Goal: Transaction & Acquisition: Obtain resource

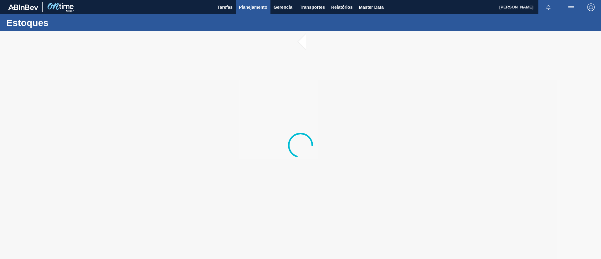
click at [255, 8] on span "Planejamento" at bounding box center [253, 7] width 28 height 8
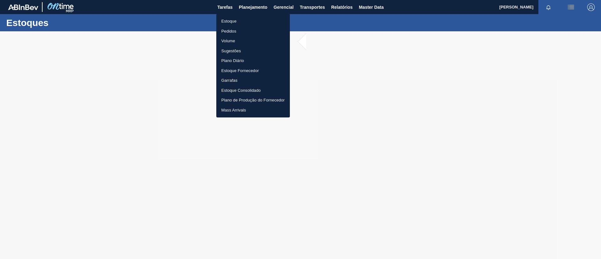
click at [148, 33] on div at bounding box center [300, 129] width 601 height 259
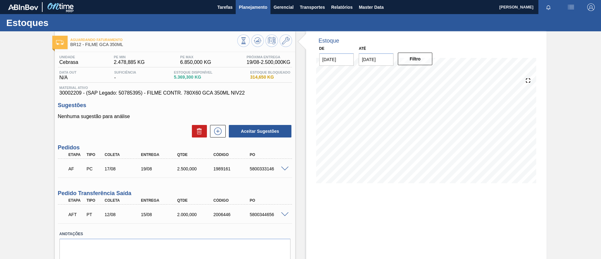
click at [259, 12] on button "Planejamento" at bounding box center [253, 7] width 35 height 14
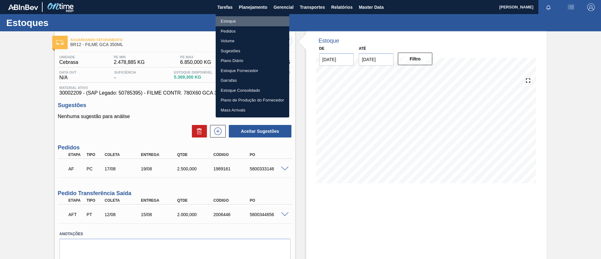
click at [258, 21] on li "Estoque" at bounding box center [253, 21] width 74 height 10
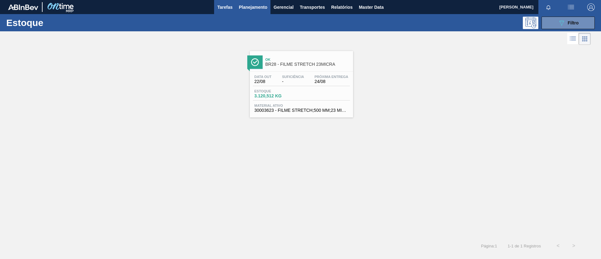
click at [225, 10] on span "Tarefas" at bounding box center [224, 7] width 15 height 8
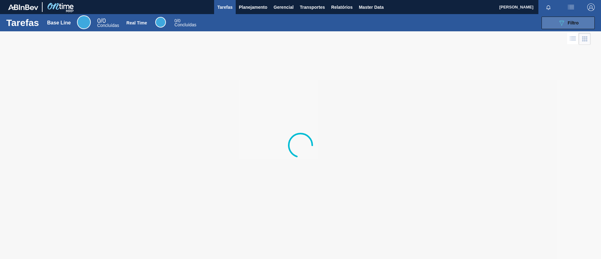
click at [566, 21] on div "089F7B8B-B2A5-4AFE-B5C0-19BA573D28AC Filtro" at bounding box center [568, 23] width 21 height 8
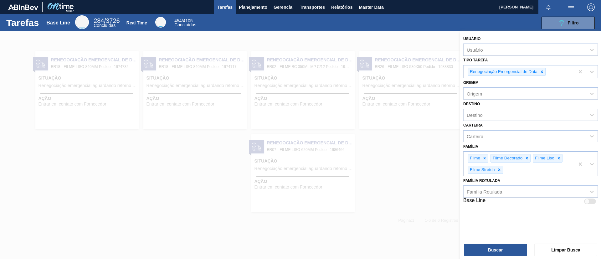
click at [285, 92] on div at bounding box center [300, 160] width 601 height 259
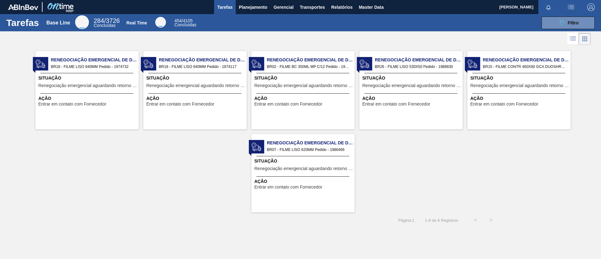
click at [118, 64] on span "BR18 - FILME LISO 840MM Pedido - 1974732" at bounding box center [92, 66] width 83 height 7
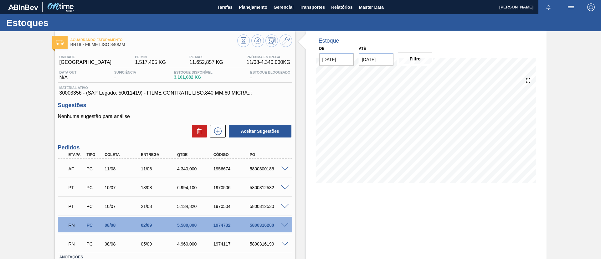
click at [283, 223] on span at bounding box center [285, 225] width 8 height 5
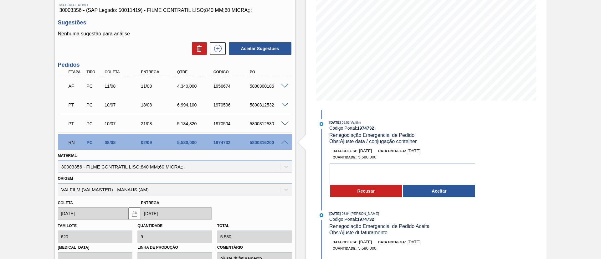
scroll to position [94, 0]
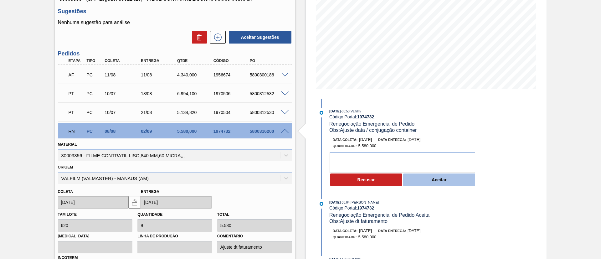
click at [415, 175] on button "Aceitar" at bounding box center [439, 179] width 72 height 13
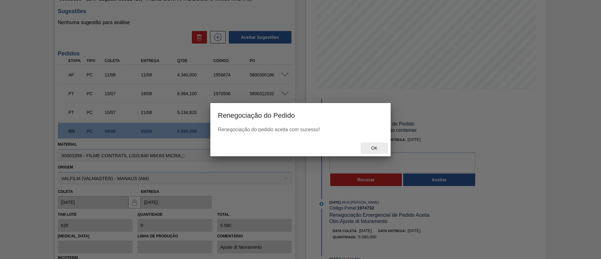
click at [371, 150] on span "Ok" at bounding box center [374, 148] width 16 height 5
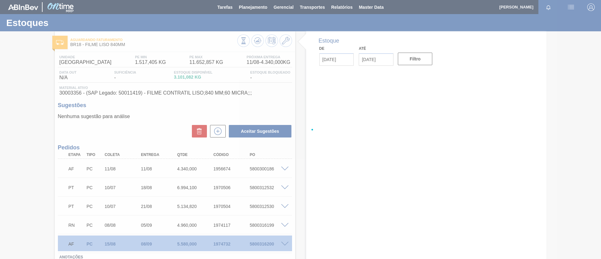
click at [290, 220] on div at bounding box center [300, 129] width 601 height 259
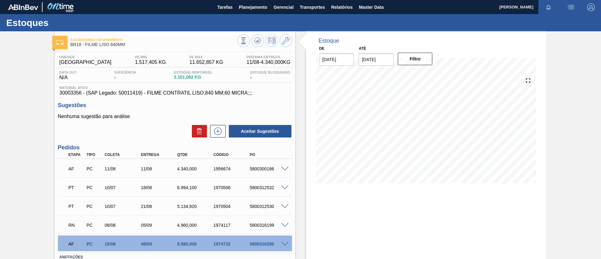
click at [288, 222] on div at bounding box center [286, 224] width 13 height 5
click at [283, 224] on span at bounding box center [285, 225] width 8 height 5
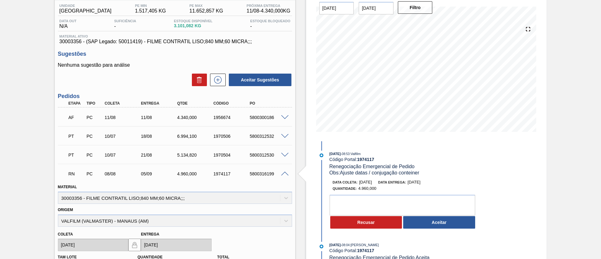
scroll to position [94, 0]
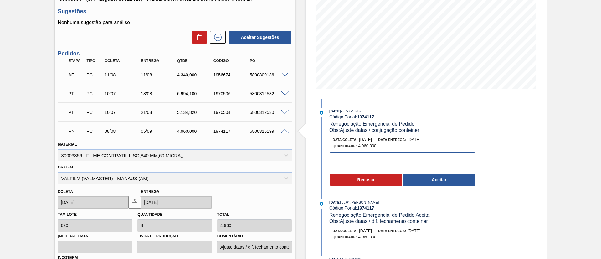
click at [444, 171] on textarea at bounding box center [403, 162] width 146 height 21
click at [447, 178] on button "Aceitar" at bounding box center [439, 179] width 72 height 13
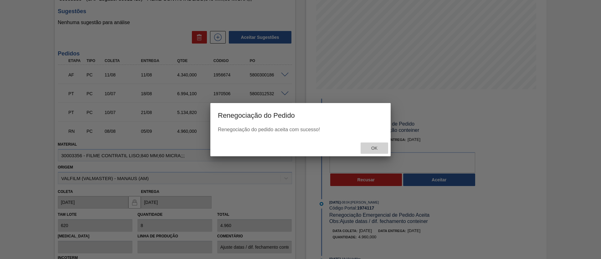
click at [377, 143] on div "Ok" at bounding box center [375, 148] width 28 height 12
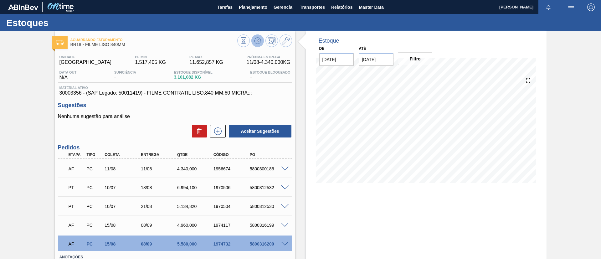
click at [247, 39] on icon at bounding box center [243, 40] width 7 height 7
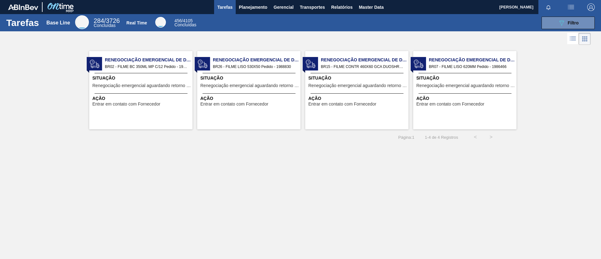
click at [283, 62] on span "Renegociação Emergencial de Data" at bounding box center [257, 60] width 88 height 7
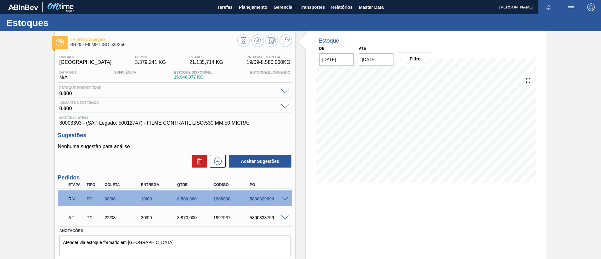
click at [288, 196] on div at bounding box center [286, 198] width 13 height 5
click at [287, 197] on span at bounding box center [285, 199] width 8 height 5
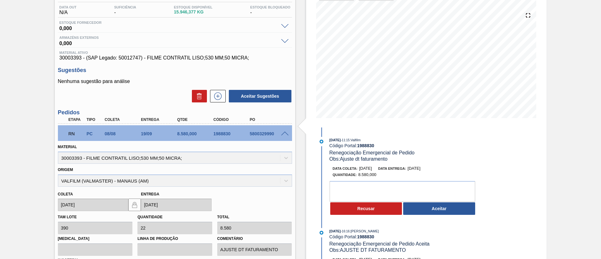
scroll to position [141, 0]
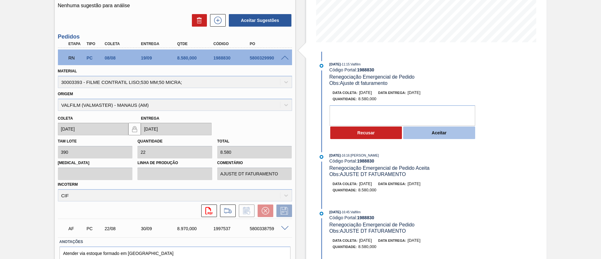
click at [432, 134] on button "Aceitar" at bounding box center [439, 132] width 72 height 13
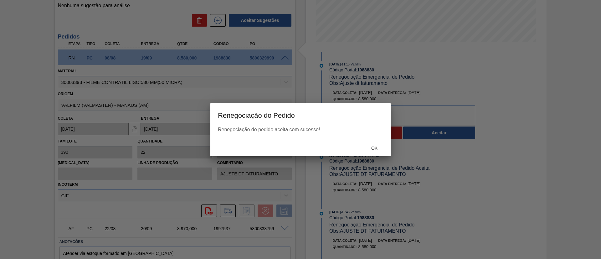
click at [381, 140] on div "Ok" at bounding box center [300, 148] width 180 height 16
click at [378, 147] on span "Ok" at bounding box center [374, 148] width 16 height 5
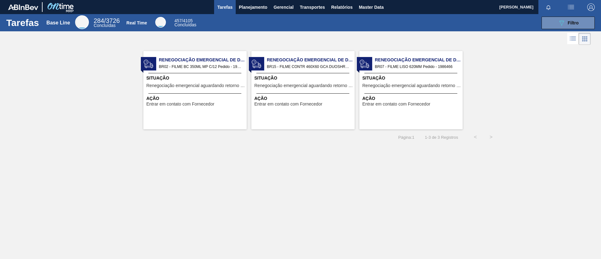
click at [417, 67] on span "BR07 - FILME LISO 620MM Pedido - 1986466" at bounding box center [416, 66] width 83 height 7
click at [578, 23] on span "Filtro" at bounding box center [573, 22] width 11 height 5
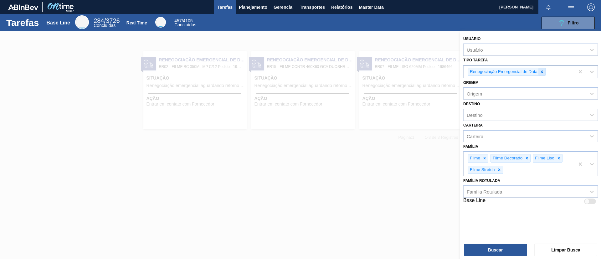
click at [542, 70] on icon at bounding box center [542, 72] width 4 height 4
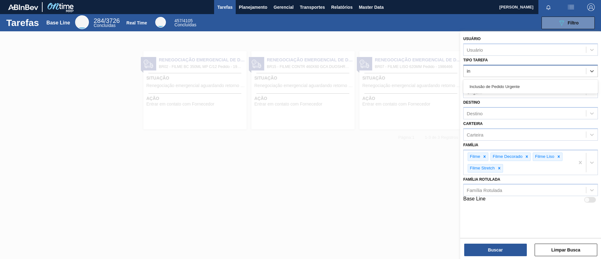
type Tarefa "inc"
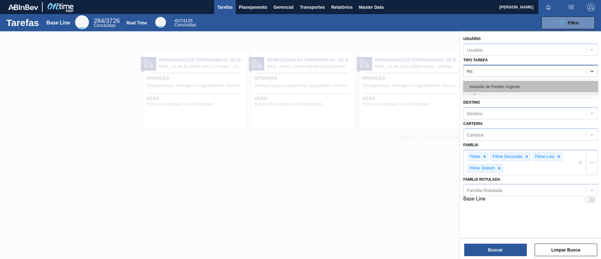
click at [513, 85] on div "Inclusão de Pedido Urgente" at bounding box center [530, 87] width 135 height 12
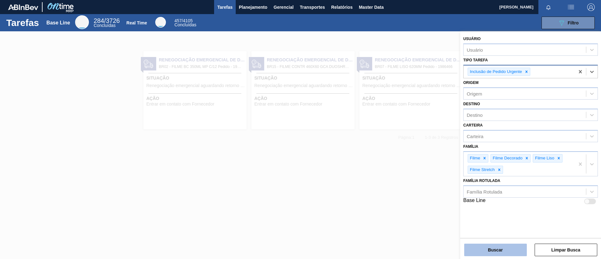
click at [502, 248] on button "Buscar" at bounding box center [495, 250] width 63 height 13
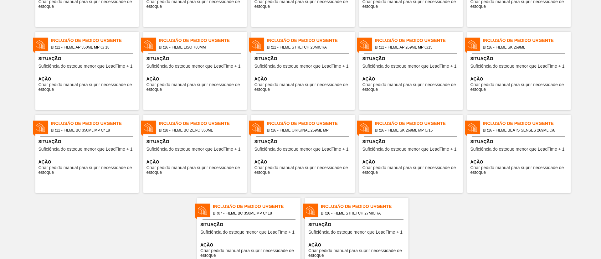
scroll to position [254, 0]
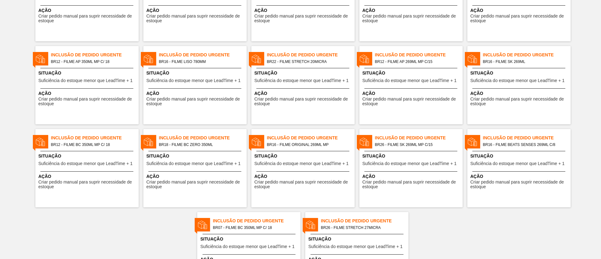
click at [193, 138] on span "Inclusão de Pedido Urgente" at bounding box center [203, 138] width 88 height 7
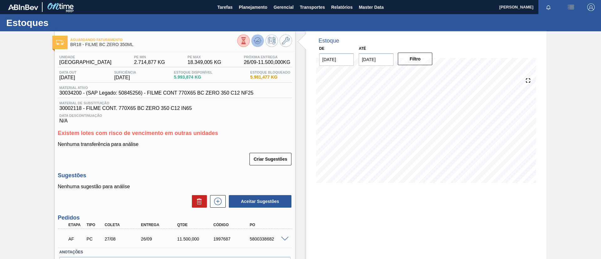
click at [256, 41] on icon at bounding box center [257, 40] width 4 height 3
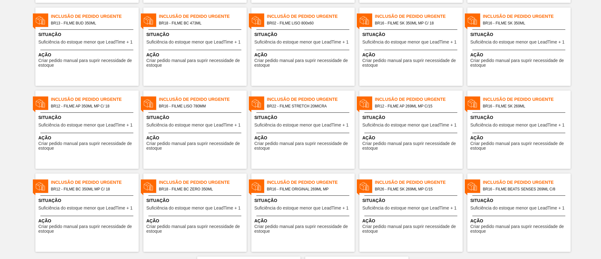
scroll to position [160, 0]
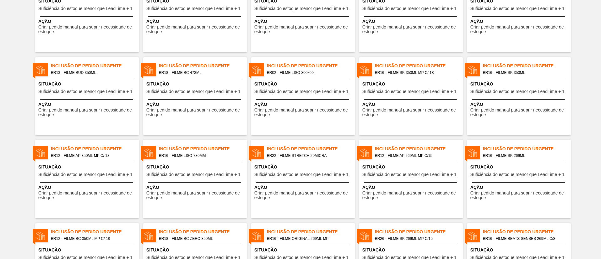
click at [418, 160] on div "Inclusão de Pedido Urgente BR12 - FILME AP 269ML MP C/15 Situação Suficiência d…" at bounding box center [410, 179] width 103 height 78
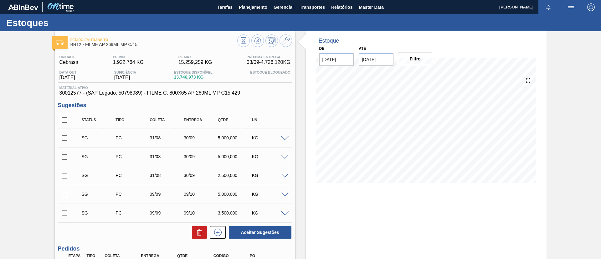
click at [247, 40] on icon at bounding box center [243, 40] width 7 height 7
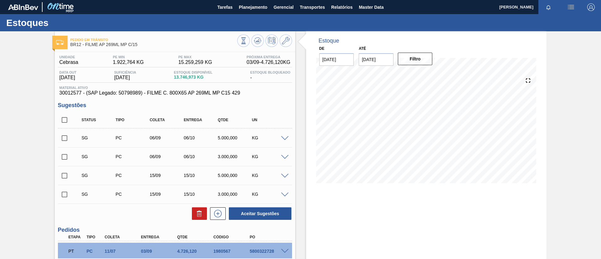
click at [283, 138] on span at bounding box center [285, 138] width 8 height 5
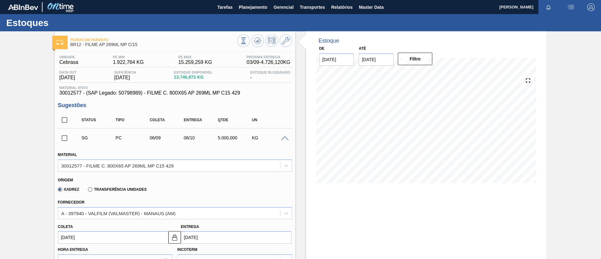
click at [283, 138] on span at bounding box center [285, 138] width 8 height 5
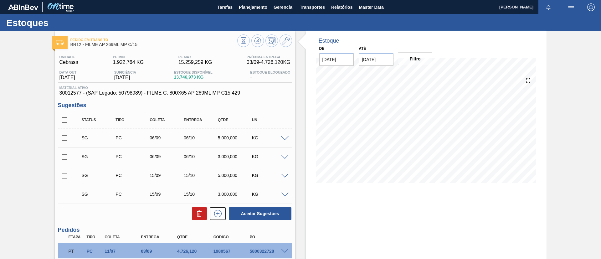
click at [281, 175] on span at bounding box center [285, 176] width 8 height 5
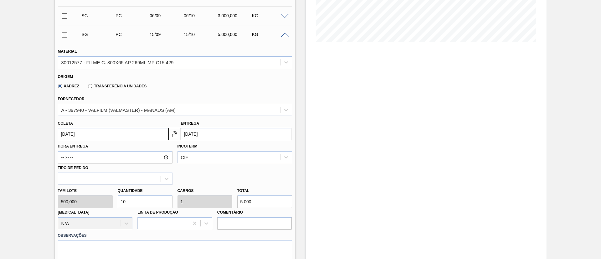
scroll to position [47, 0]
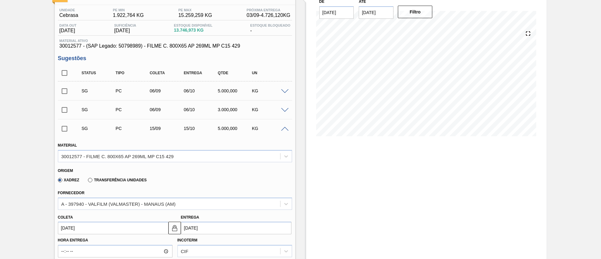
click at [282, 129] on span at bounding box center [285, 129] width 8 height 5
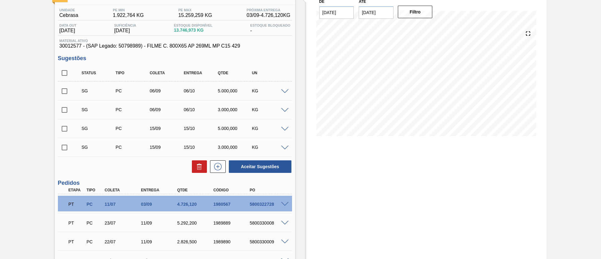
click at [67, 89] on input "checkbox" at bounding box center [64, 91] width 13 height 13
checkbox input "true"
click at [66, 128] on input "checkbox" at bounding box center [64, 128] width 13 height 13
checkbox input "true"
click at [263, 163] on button "Aceitar Sugestões" at bounding box center [260, 166] width 63 height 13
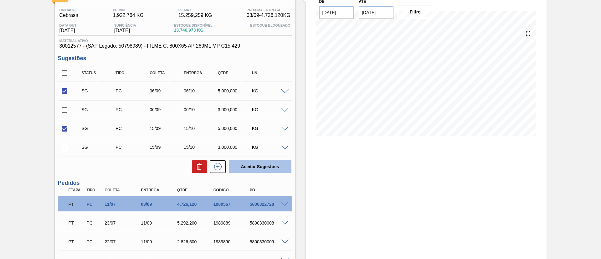
checkbox input "false"
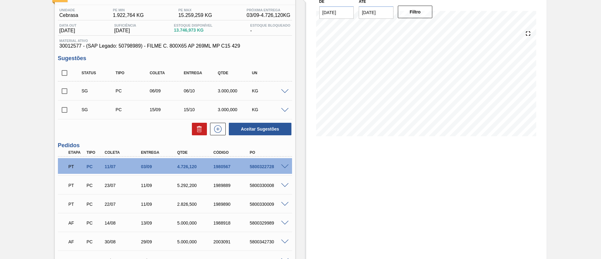
click at [62, 73] on input "checkbox" at bounding box center [64, 72] width 13 height 13
checkbox input "true"
click at [198, 132] on icon at bounding box center [200, 129] width 8 height 8
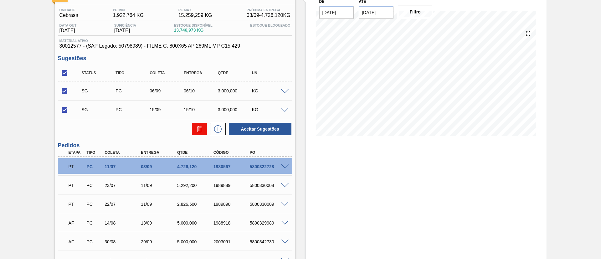
checkbox input "false"
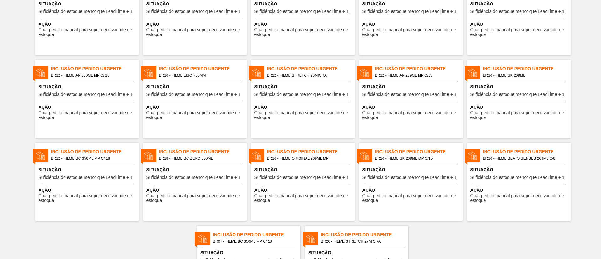
scroll to position [207, 0]
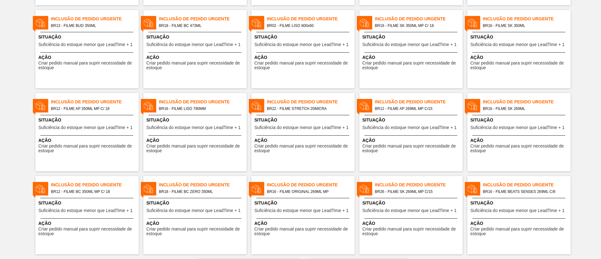
click at [81, 106] on span "BR12 - FILME AP 350ML MP C/ 18" at bounding box center [92, 108] width 83 height 7
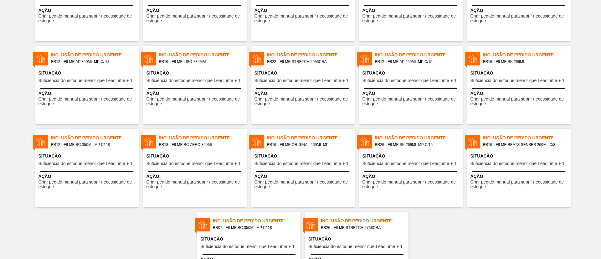
scroll to position [160, 0]
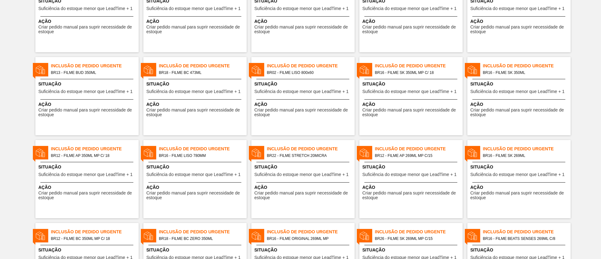
click at [515, 84] on span "Situação" at bounding box center [520, 84] width 99 height 7
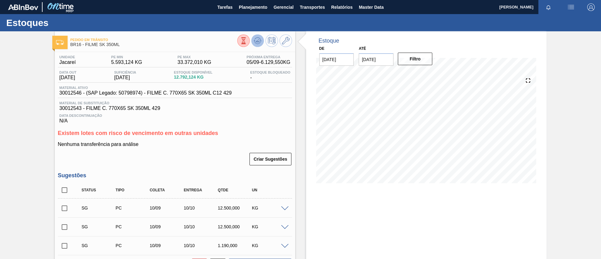
click at [258, 41] on icon at bounding box center [257, 40] width 4 height 3
click at [291, 39] on div "Pedido em Trânsito BR16 - FILME SK 350ML" at bounding box center [175, 41] width 240 height 14
click at [287, 39] on icon at bounding box center [286, 41] width 8 height 8
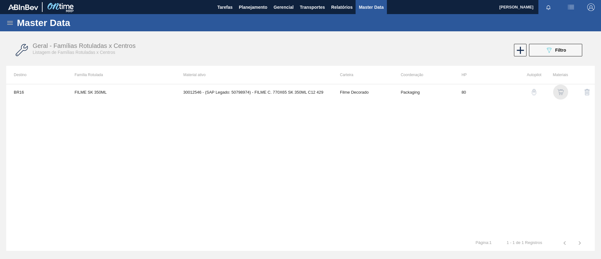
click at [559, 93] on img "button" at bounding box center [561, 92] width 6 height 6
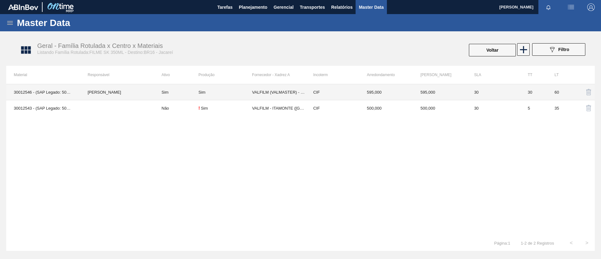
click at [153, 92] on td "[PERSON_NAME]" at bounding box center [117, 92] width 74 height 16
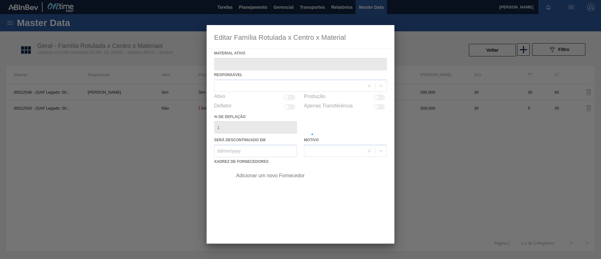
type ativo "30012546 - (SAP Legado: 50798974) - FILME C. 770X65 SK 350ML C12 429"
checkbox input "true"
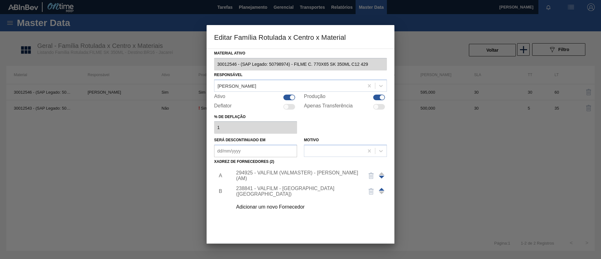
click at [293, 204] on div "Adicionar um novo Fornecedor" at bounding box center [297, 207] width 123 height 6
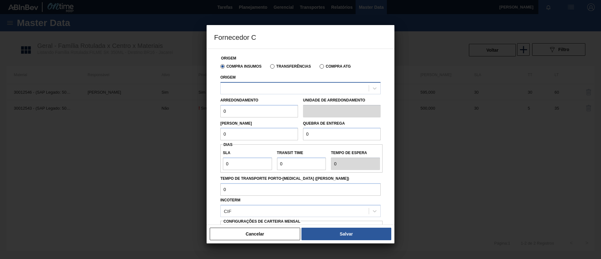
click at [296, 86] on div at bounding box center [295, 88] width 148 height 9
drag, startPoint x: 253, startPoint y: 240, endPoint x: 254, endPoint y: 236, distance: 4.5
click at [253, 239] on div "Cancelar Salvar" at bounding box center [301, 233] width 188 height 19
drag, startPoint x: 254, startPoint y: 236, endPoint x: 276, endPoint y: 206, distance: 36.9
click at [254, 236] on button "Cancelar" at bounding box center [255, 234] width 90 height 13
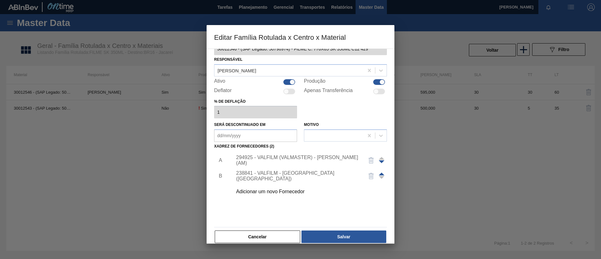
scroll to position [23, 0]
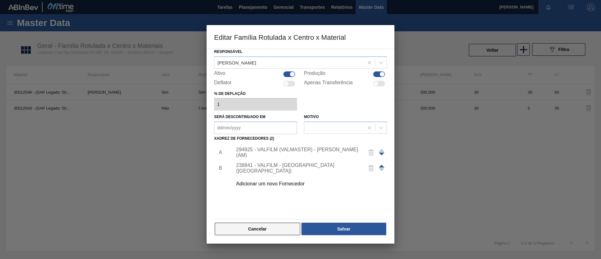
click at [274, 227] on button "Cancelar" at bounding box center [257, 229] width 85 height 13
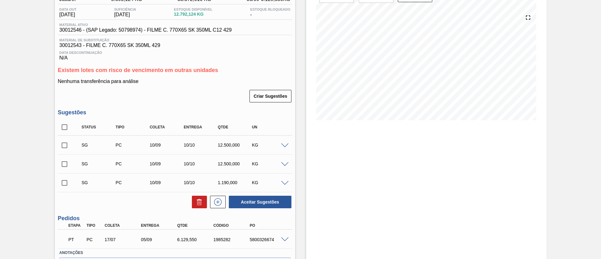
scroll to position [104, 0]
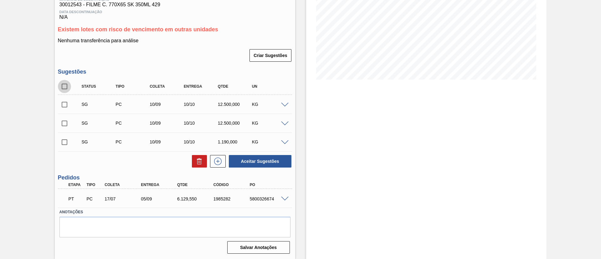
click at [69, 84] on input "checkbox" at bounding box center [64, 86] width 13 height 13
checkbox input "true"
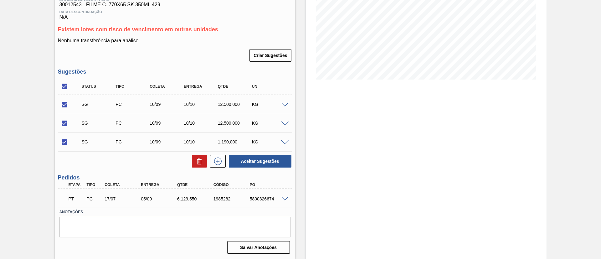
click at [187, 160] on div "Aceitar Sugestões" at bounding box center [175, 161] width 234 height 14
click at [191, 161] on div at bounding box center [198, 161] width 18 height 13
click at [194, 163] on button at bounding box center [199, 161] width 15 height 13
checkbox input "false"
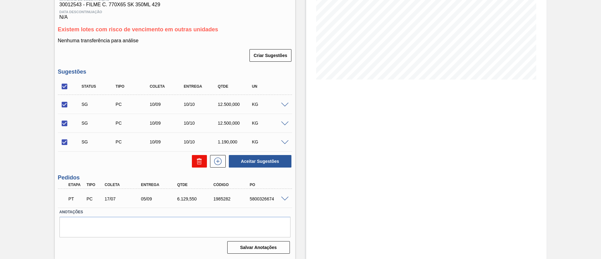
checkbox input "false"
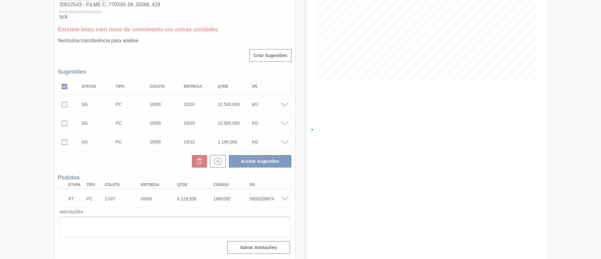
scroll to position [40, 0]
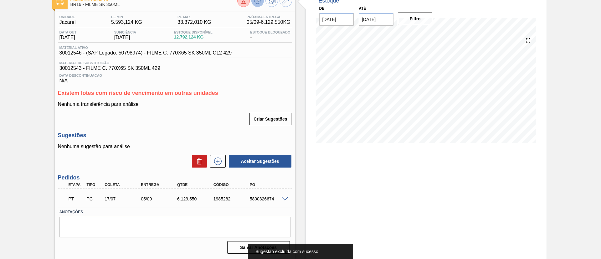
click at [247, 2] on icon at bounding box center [243, 0] width 7 height 7
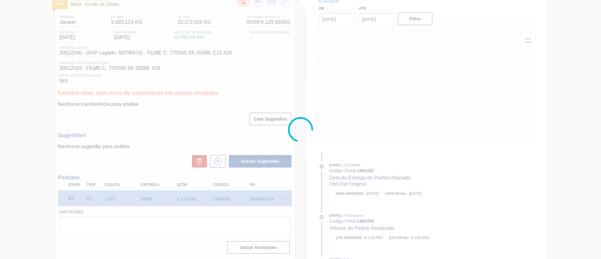
click at [287, 4] on div at bounding box center [300, 129] width 601 height 259
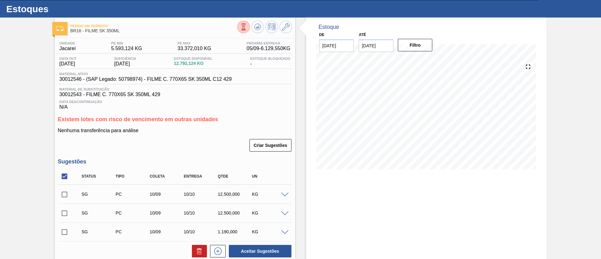
scroll to position [0, 0]
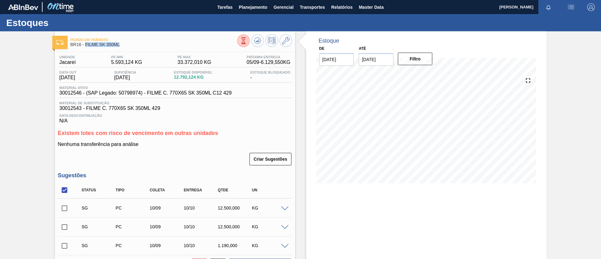
drag, startPoint x: 126, startPoint y: 44, endPoint x: 85, endPoint y: 44, distance: 41.0
click at [85, 44] on span "BR16 - FILME SK 350ML" at bounding box center [153, 44] width 167 height 5
copy span "FILME SK 350ML"
click at [252, 13] on button "Planejamento" at bounding box center [253, 7] width 35 height 14
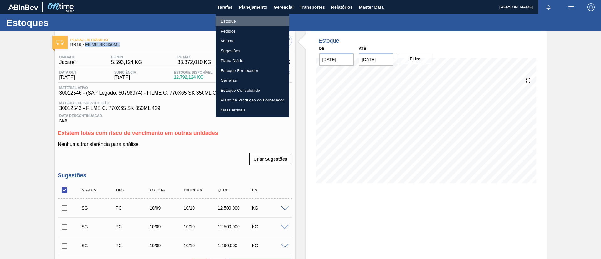
click at [255, 18] on li "Estoque" at bounding box center [253, 21] width 74 height 10
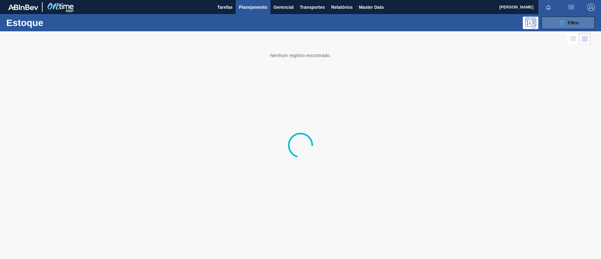
click at [546, 17] on button "089F7B8B-B2A5-4AFE-B5C0-19BA573D28AC Filtro" at bounding box center [568, 23] width 53 height 13
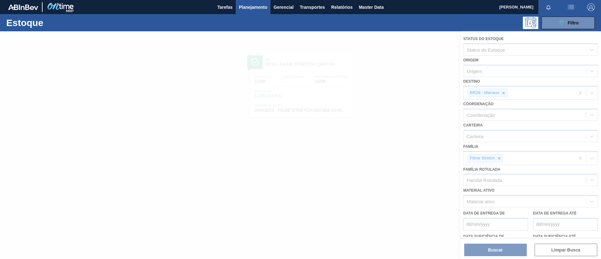
click at [502, 158] on div at bounding box center [300, 145] width 601 height 228
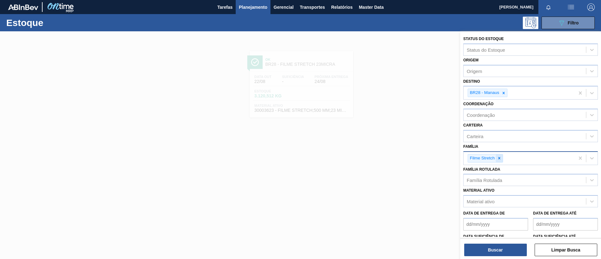
click at [501, 158] on icon at bounding box center [499, 158] width 4 height 4
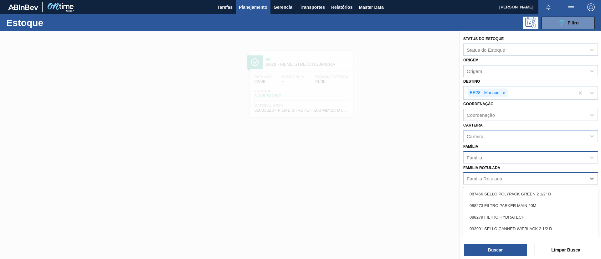
click at [508, 178] on div "Família Rotulada" at bounding box center [525, 178] width 122 height 9
paste Rotulada "FILME SK 350ML"
type Rotulada "FILME SK 350ML"
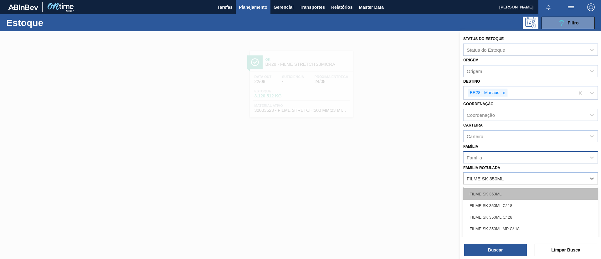
click at [515, 192] on div "FILME SK 350ML" at bounding box center [530, 194] width 135 height 12
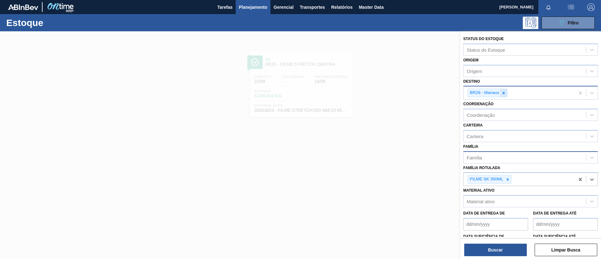
click at [504, 94] on icon at bounding box center [504, 93] width 2 height 2
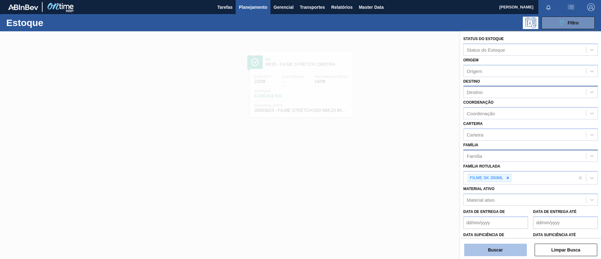
click at [509, 247] on button "Buscar" at bounding box center [495, 250] width 63 height 13
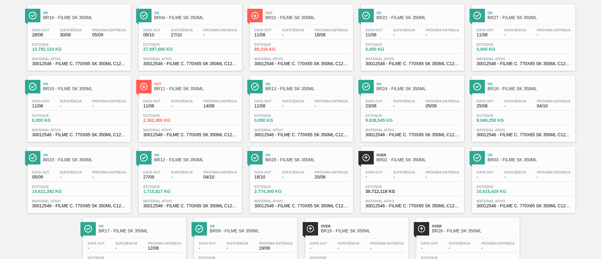
scroll to position [87, 0]
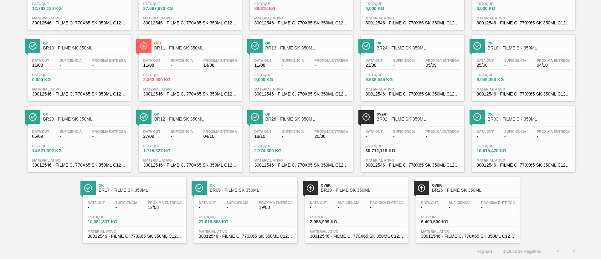
click at [282, 187] on span "Ok" at bounding box center [252, 185] width 85 height 4
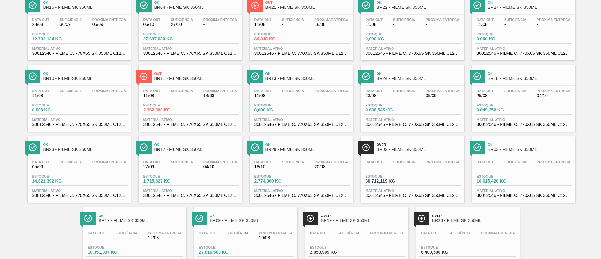
scroll to position [40, 0]
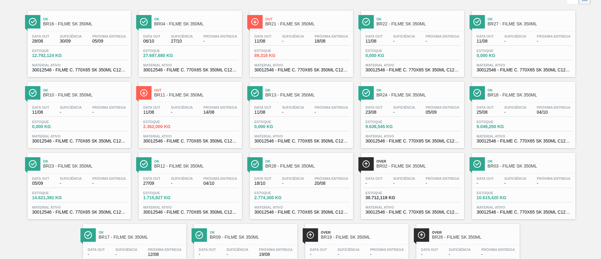
click at [118, 183] on span "-" at bounding box center [109, 183] width 34 height 5
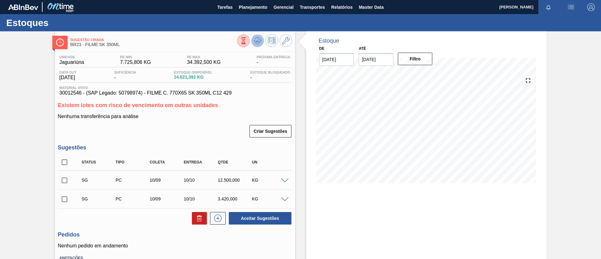
click at [247, 39] on icon at bounding box center [243, 40] width 7 height 7
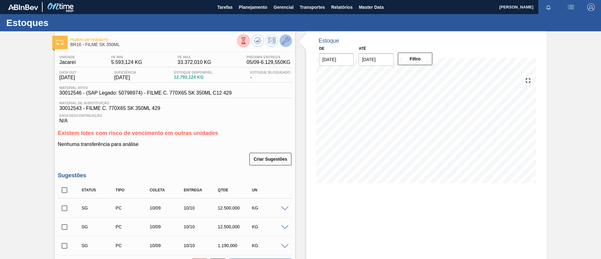
click at [285, 42] on icon at bounding box center [286, 41] width 8 height 8
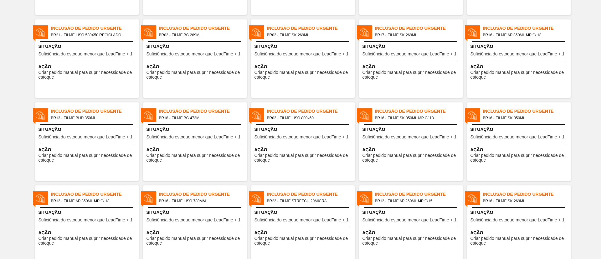
scroll to position [94, 0]
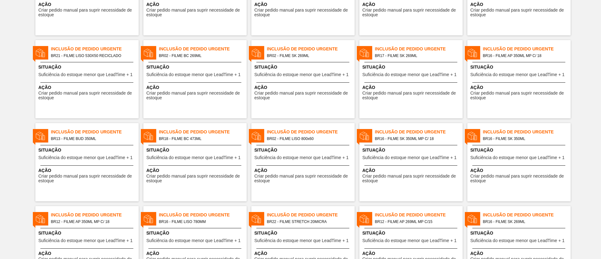
click at [318, 133] on span "Inclusão de Pedido Urgente" at bounding box center [311, 132] width 88 height 7
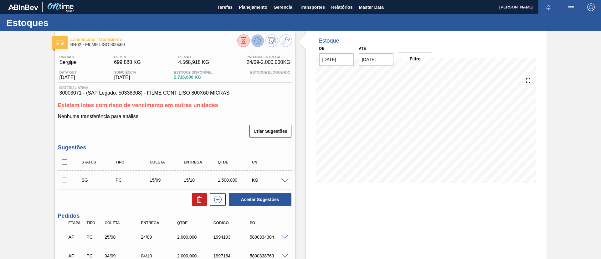
click at [247, 44] on icon at bounding box center [243, 40] width 7 height 7
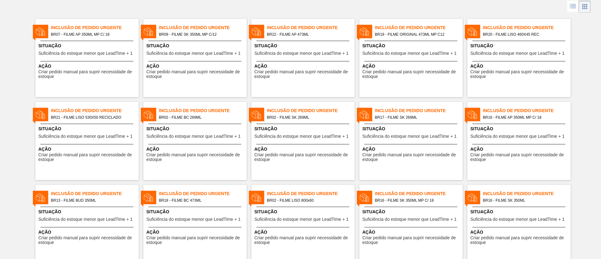
scroll to position [47, 0]
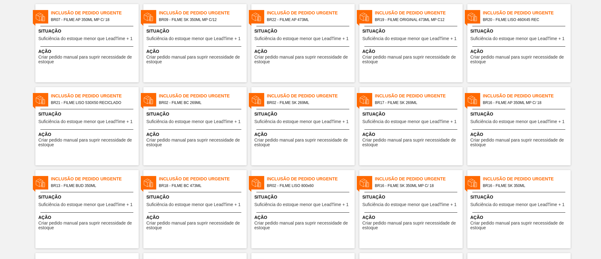
click at [196, 187] on span "BR18 - FILME BC 473ML" at bounding box center [200, 185] width 83 height 7
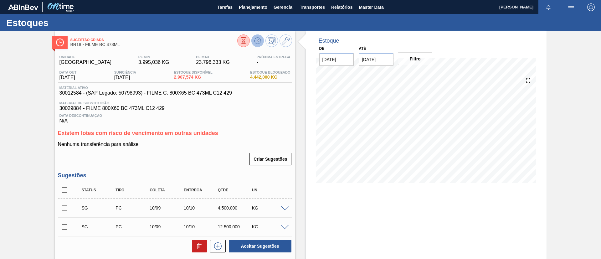
click at [246, 38] on icon at bounding box center [243, 37] width 4 height 1
click at [283, 208] on span at bounding box center [285, 208] width 8 height 5
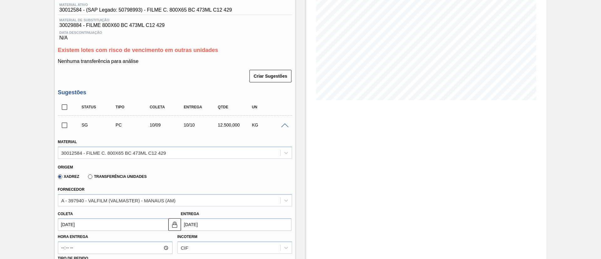
scroll to position [141, 0]
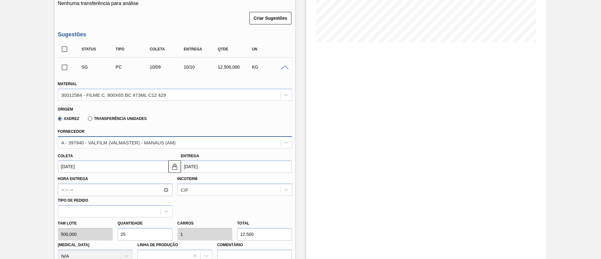
click at [135, 146] on div "A - 397940 - VALFILM (VALMASTER) - MANAUS (AM)" at bounding box center [169, 142] width 222 height 9
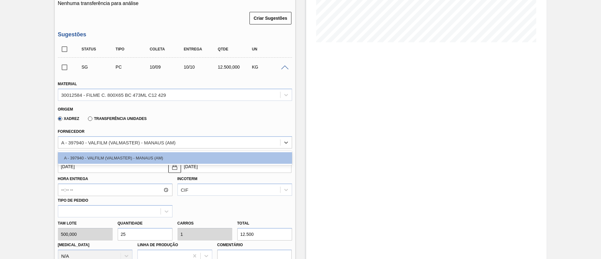
click at [0, 128] on div "Sugestão Criada BR18 - FILME BC 473ML Unidade Pernambuco PE MIN 3.995,036 KG PE…" at bounding box center [300, 157] width 601 height 535
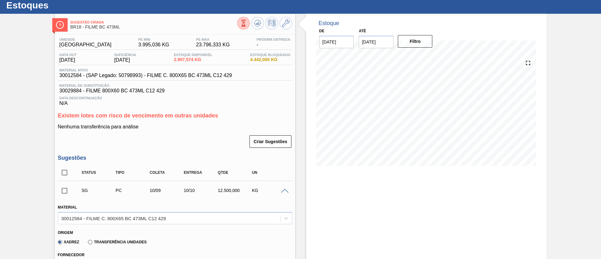
scroll to position [0, 0]
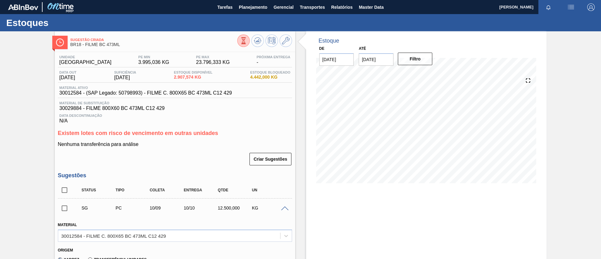
click at [282, 209] on span at bounding box center [285, 208] width 8 height 5
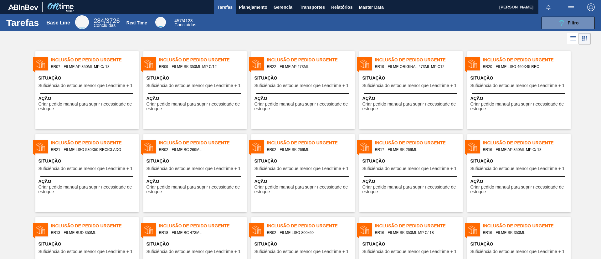
click at [112, 225] on span "Inclusão de Pedido Urgente" at bounding box center [95, 226] width 88 height 7
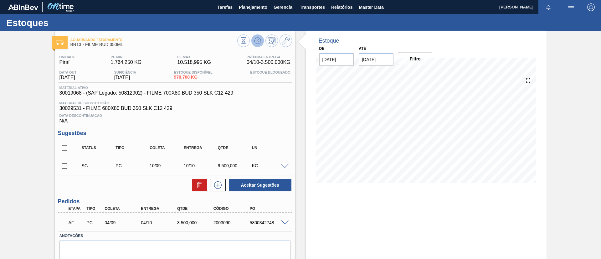
click at [247, 42] on icon at bounding box center [243, 40] width 7 height 7
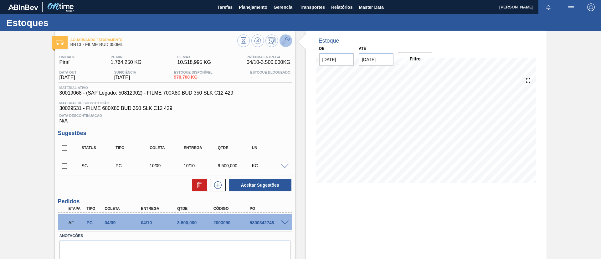
click at [288, 41] on icon at bounding box center [286, 41] width 8 height 8
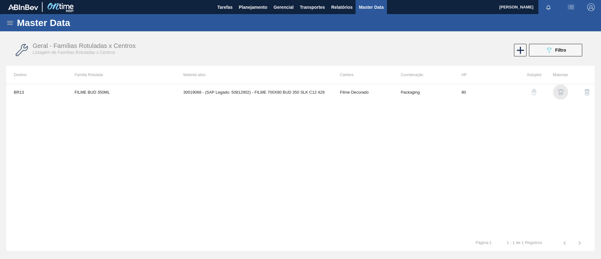
click at [560, 92] on img "button" at bounding box center [561, 92] width 6 height 6
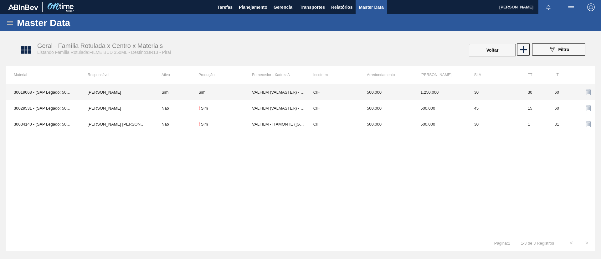
click at [186, 93] on td "Sim" at bounding box center [176, 92] width 44 height 16
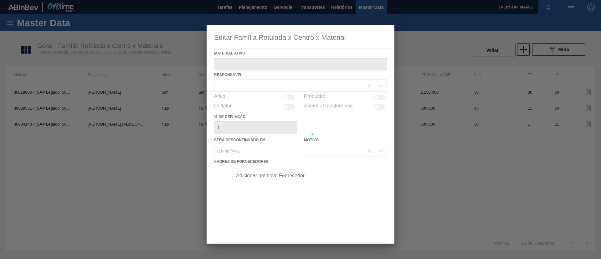
type ativo "30019068 - (SAP Legado: 50812902) - FILME 700X80 BUD 350 SLK C12 429"
checkbox input "true"
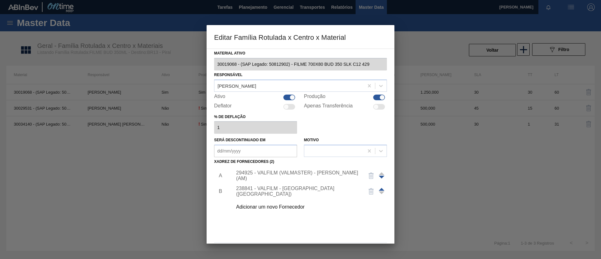
click at [286, 205] on div "Adicionar um novo Fornecedor" at bounding box center [297, 207] width 123 height 6
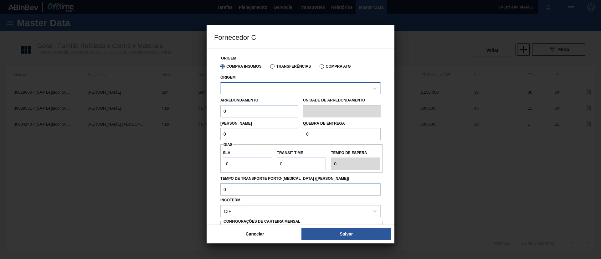
click at [284, 87] on div at bounding box center [295, 88] width 148 height 9
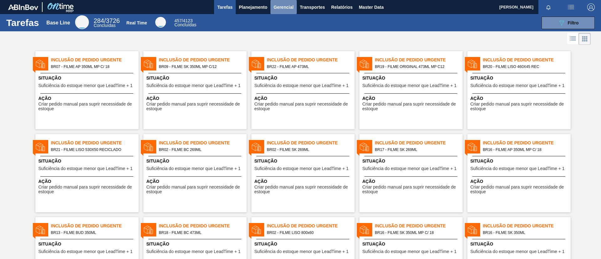
click at [270, 8] on button "Gerencial" at bounding box center [283, 7] width 26 height 14
click at [244, 15] on div at bounding box center [300, 129] width 601 height 259
click at [95, 57] on span "Inclusão de Pedido Urgente" at bounding box center [95, 60] width 88 height 7
click at [245, 8] on span "Planejamento" at bounding box center [253, 7] width 28 height 8
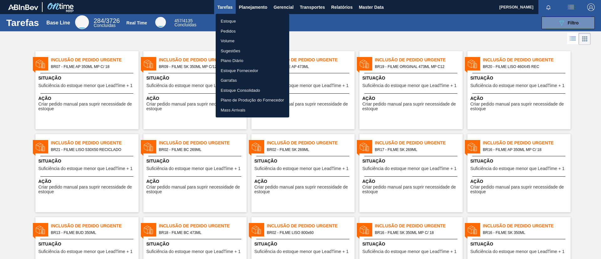
click at [250, 21] on li "Estoque" at bounding box center [253, 21] width 74 height 10
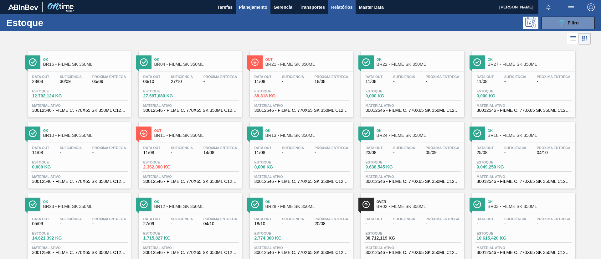
click at [350, 8] on span "Relatórios" at bounding box center [341, 7] width 21 height 8
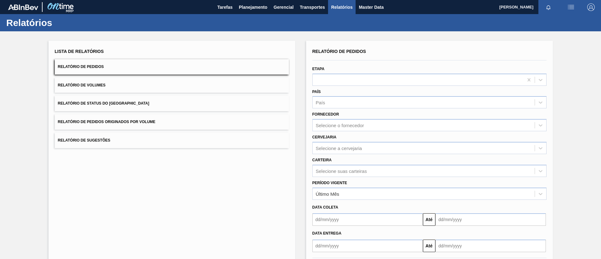
click at [89, 84] on span "Relatório de Volumes" at bounding box center [82, 85] width 48 height 4
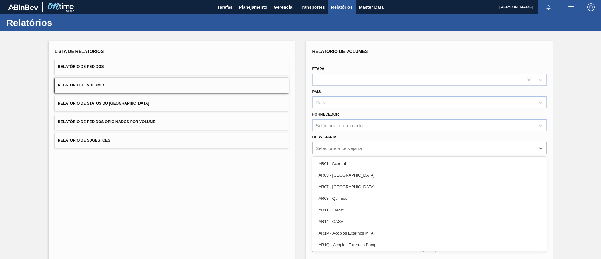
click at [345, 145] on div "Selecione a cervejaria" at bounding box center [339, 147] width 46 height 5
click at [351, 144] on div "Selecione a cervejaria" at bounding box center [424, 147] width 222 height 9
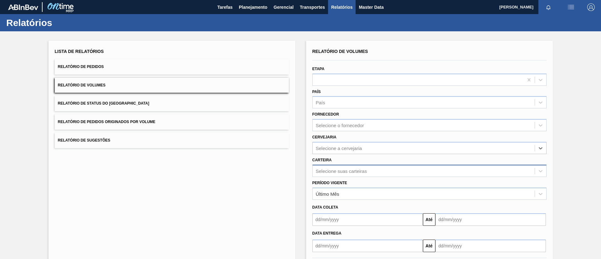
click at [353, 165] on div "Selecione suas carteiras" at bounding box center [429, 171] width 234 height 12
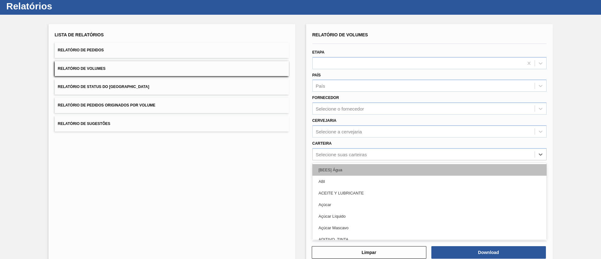
scroll to position [17, 0]
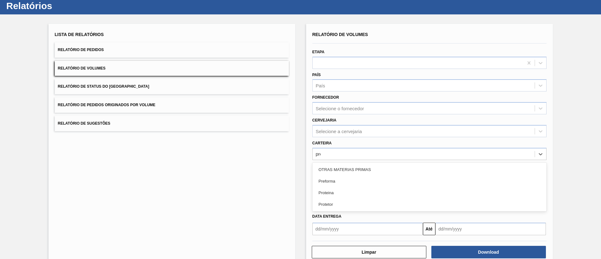
type input "prefo"
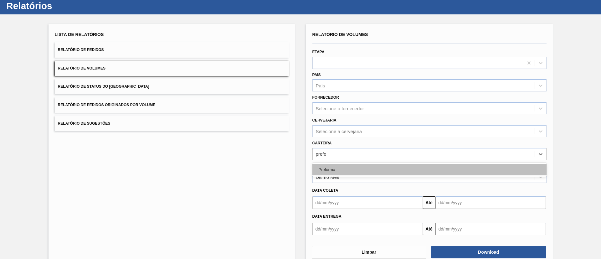
click at [350, 167] on div "Preforma" at bounding box center [429, 170] width 234 height 12
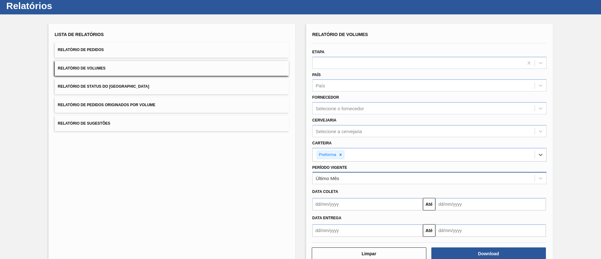
click at [345, 176] on div "Último Mês" at bounding box center [424, 178] width 222 height 9
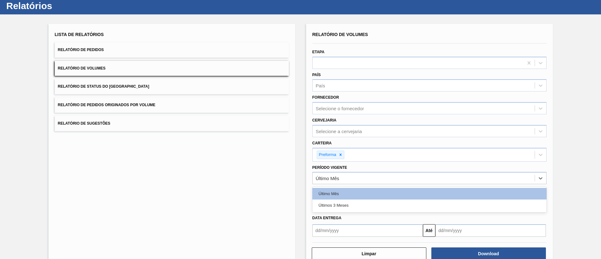
click at [339, 205] on div "Últimos 3 Meses" at bounding box center [429, 205] width 234 height 12
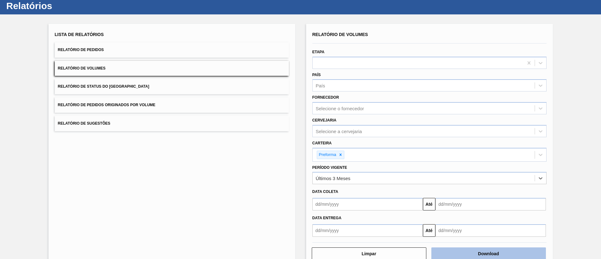
click at [452, 252] on button "Download" at bounding box center [488, 253] width 115 height 13
